Goal: Book appointment/travel/reservation

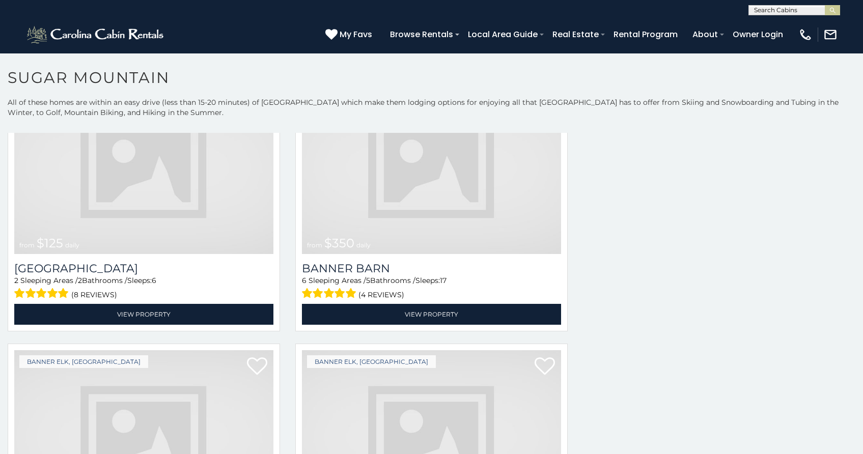
scroll to position [2800, 0]
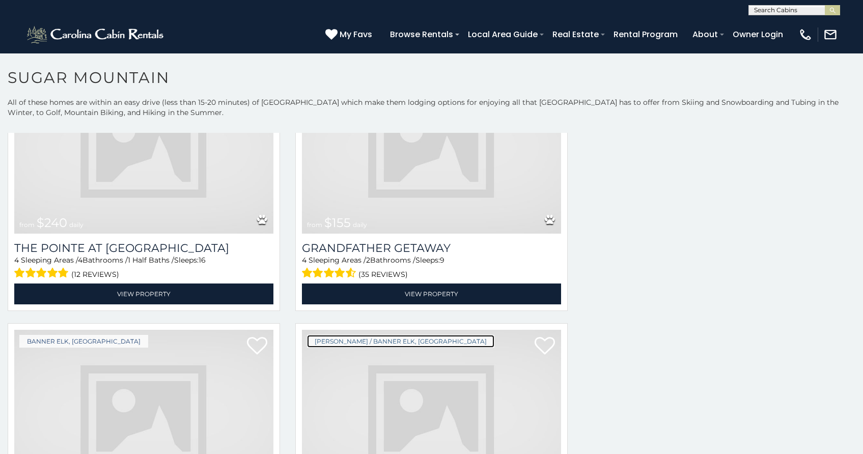
click at [366, 335] on link "[PERSON_NAME] / Banner Elk, [GEOGRAPHIC_DATA]" at bounding box center [400, 341] width 187 height 13
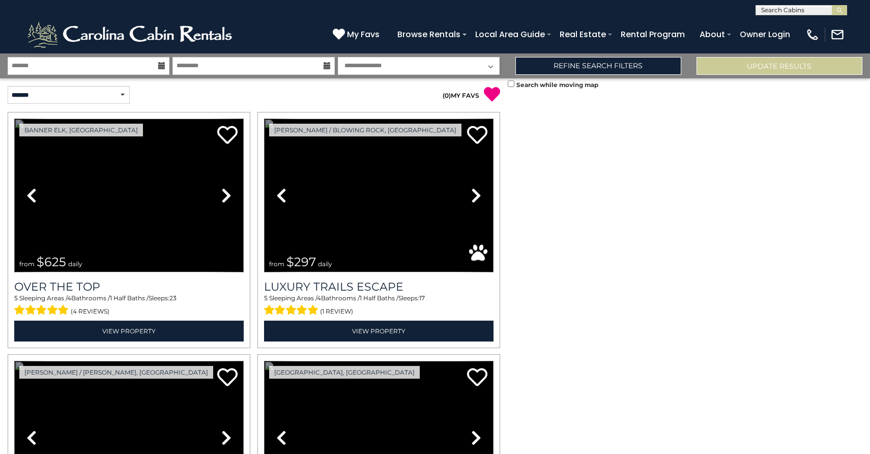
scroll to position [1785, 0]
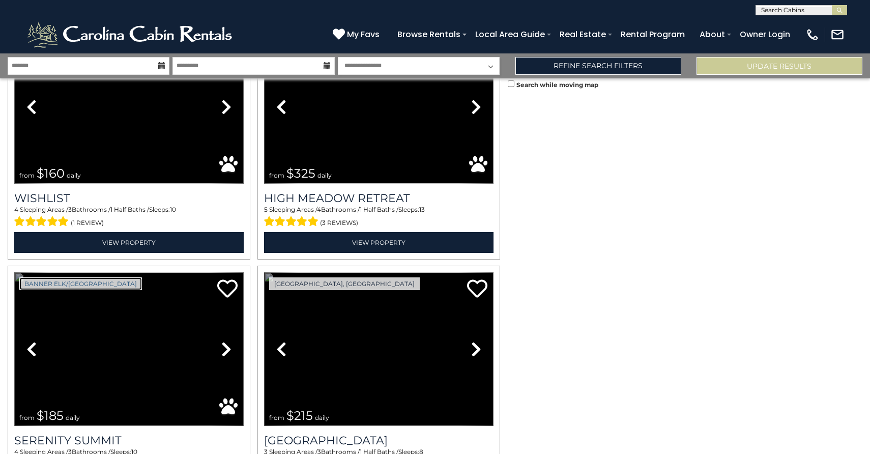
click at [92, 277] on link "Banner Elk/[GEOGRAPHIC_DATA]" at bounding box center [80, 283] width 123 height 13
